Goal: Navigation & Orientation: Find specific page/section

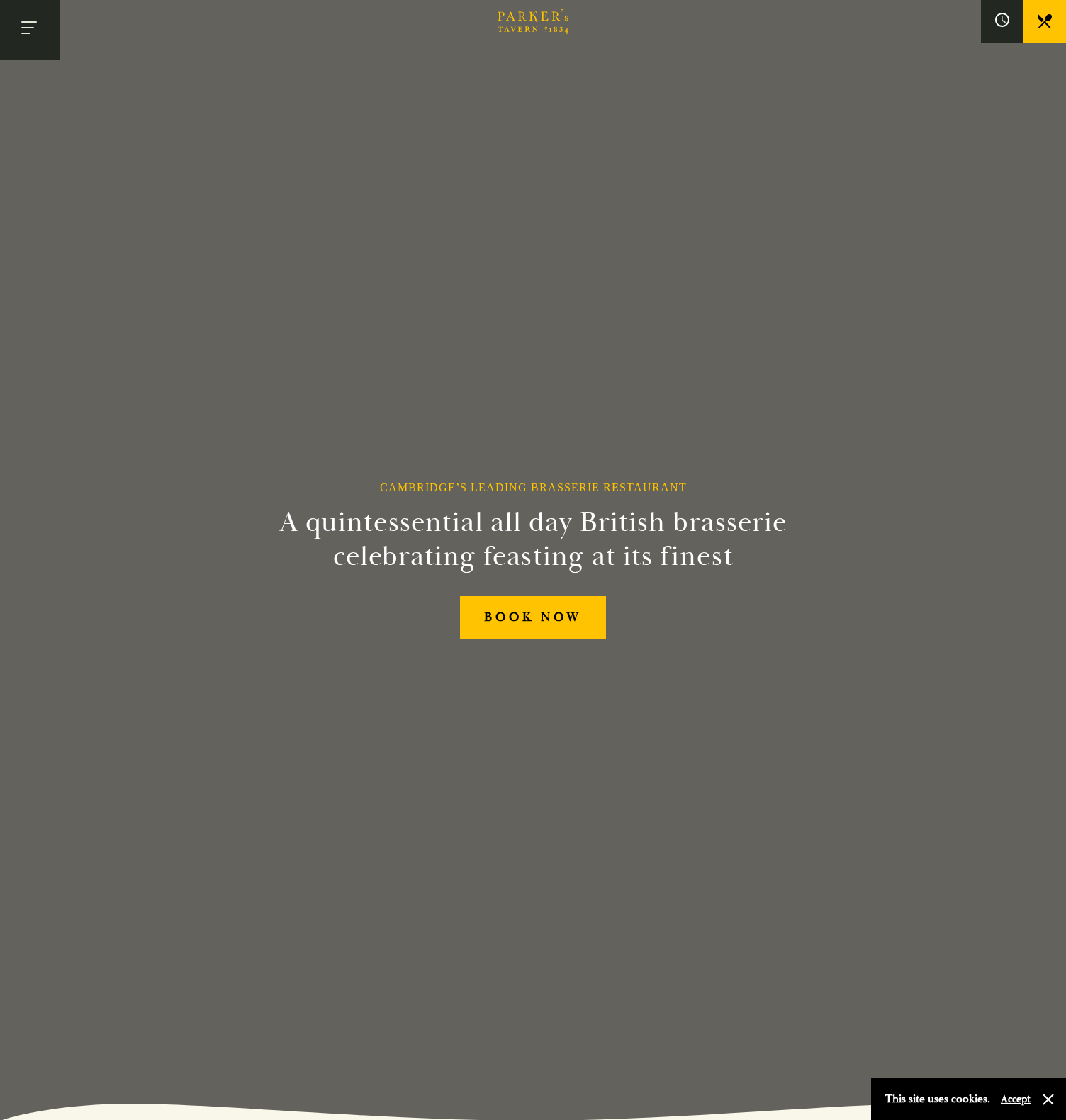
click at [35, 27] on button "Toggle navigation" at bounding box center [30, 30] width 61 height 61
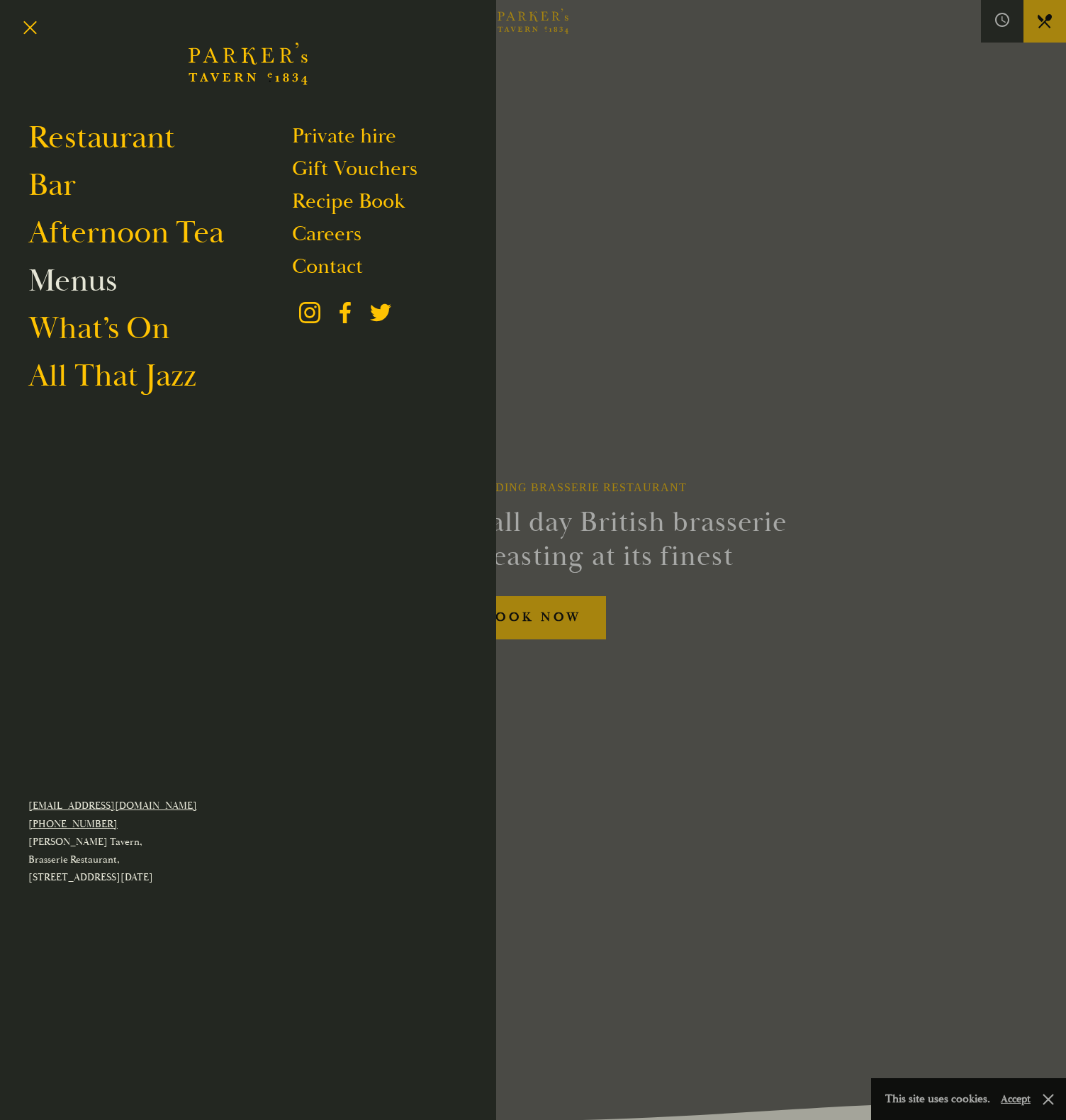
click at [76, 295] on link "Menus" at bounding box center [73, 281] width 88 height 40
